Goal: Navigation & Orientation: Find specific page/section

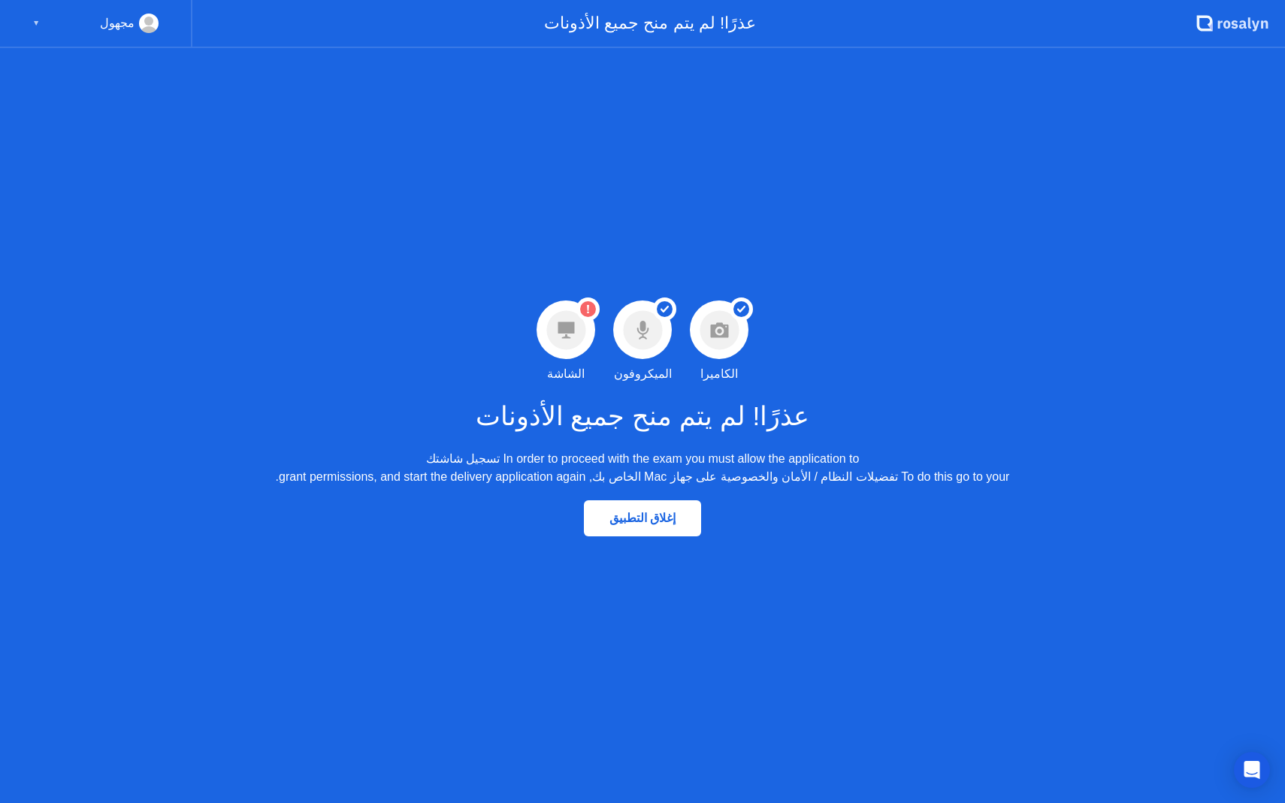
click at [586, 349] on div "تحذير لم يتم منح إذن الشاشة الشاشة" at bounding box center [565, 342] width 77 height 83
click at [571, 334] on circle at bounding box center [565, 329] width 39 height 39
click at [571, 333] on circle at bounding box center [565, 329] width 39 height 39
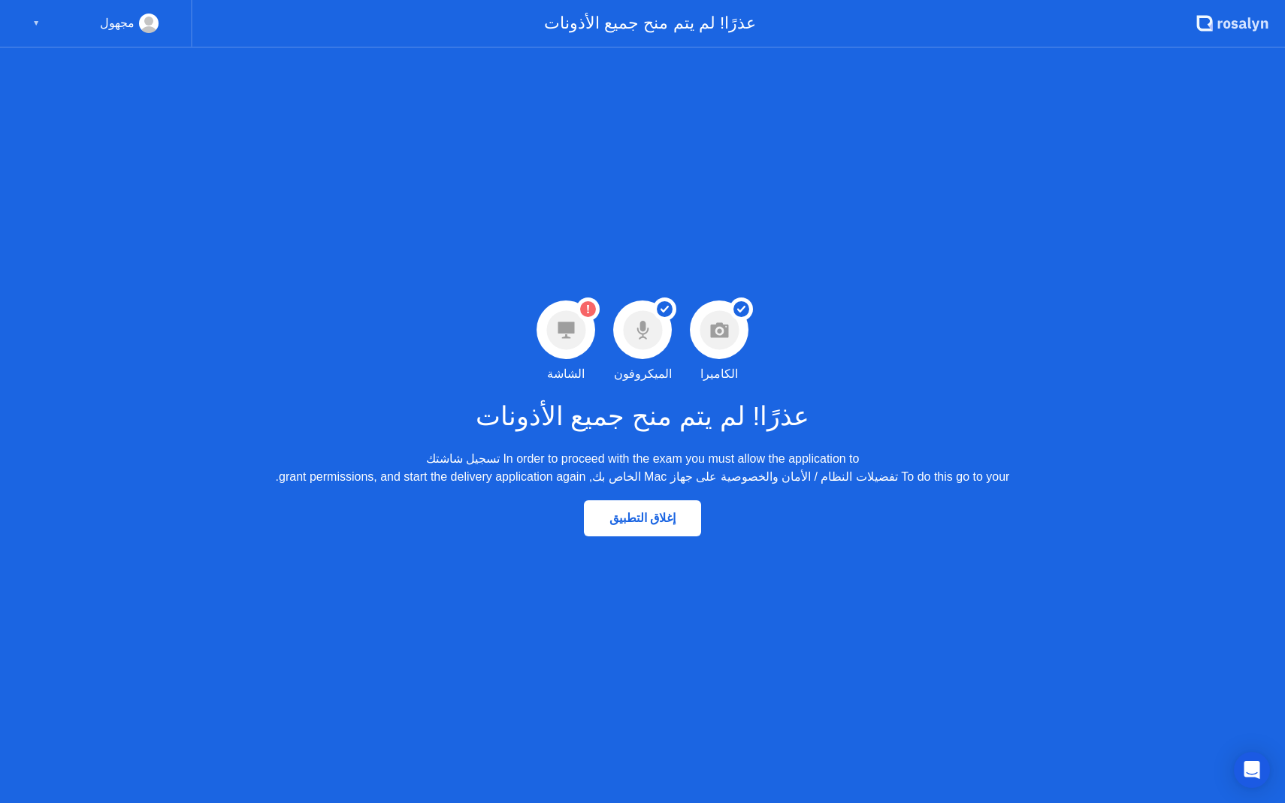
click at [571, 333] on circle at bounding box center [565, 329] width 39 height 39
click at [654, 336] on circle at bounding box center [642, 329] width 39 height 39
click at [718, 347] on circle at bounding box center [718, 329] width 39 height 39
click at [712, 346] on circle at bounding box center [718, 329] width 39 height 39
click at [642, 518] on div "إغلاق التطبيق" at bounding box center [642, 518] width 108 height 14
